Goal: Task Accomplishment & Management: Use online tool/utility

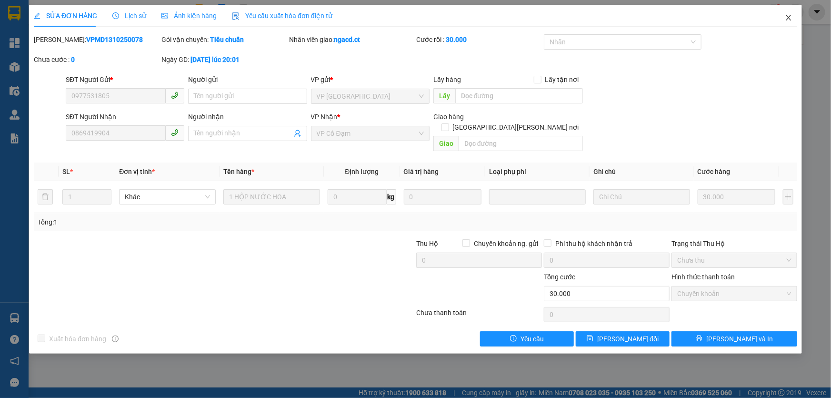
click at [786, 19] on icon "close" at bounding box center [789, 18] width 8 height 8
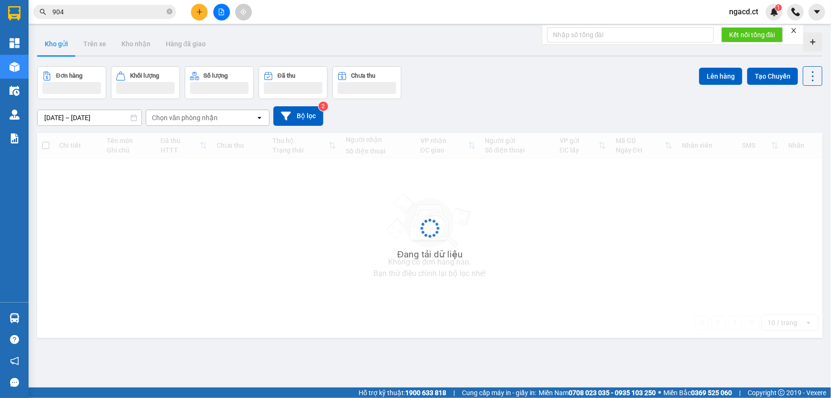
click at [118, 8] on input "904" at bounding box center [108, 12] width 112 height 10
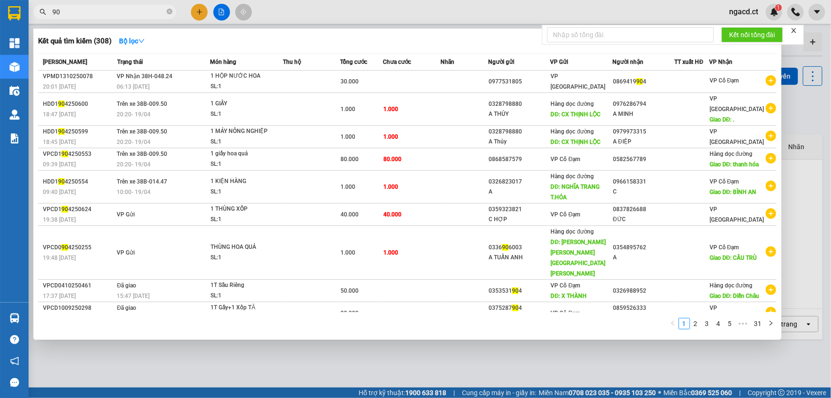
type input "9"
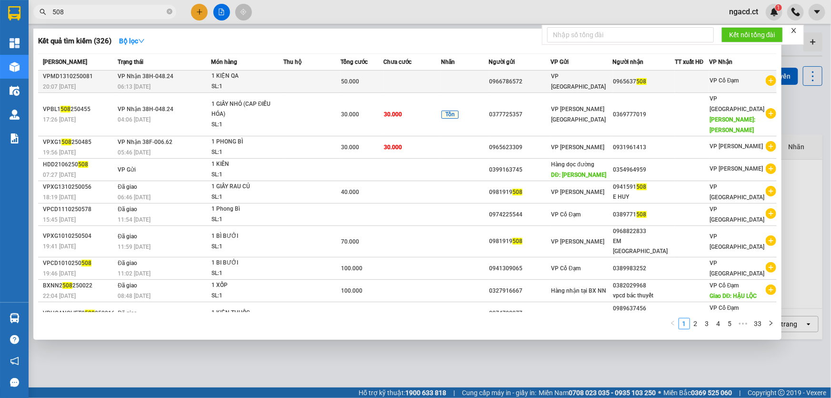
type input "508"
click at [285, 81] on td at bounding box center [311, 81] width 57 height 22
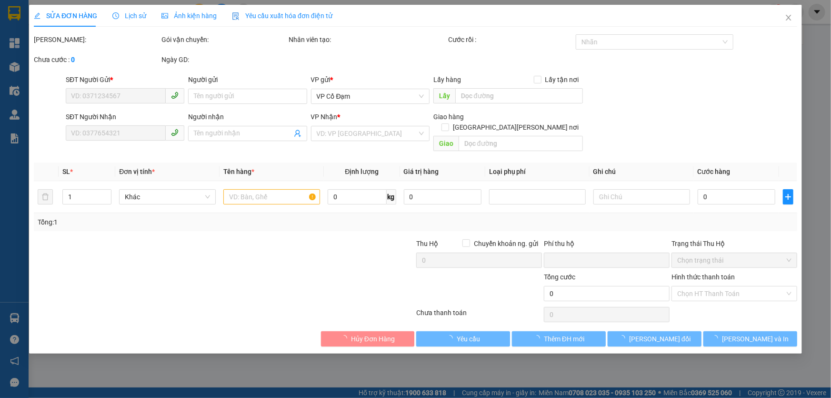
type input "0966786572"
type input "0965637508"
type input "0"
type input "50.000"
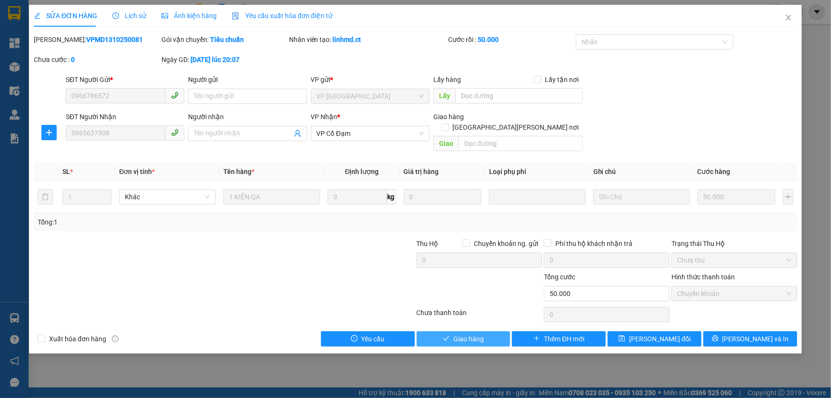
click at [495, 331] on button "Giao hàng" at bounding box center [464, 338] width 94 height 15
